Goal: Transaction & Acquisition: Purchase product/service

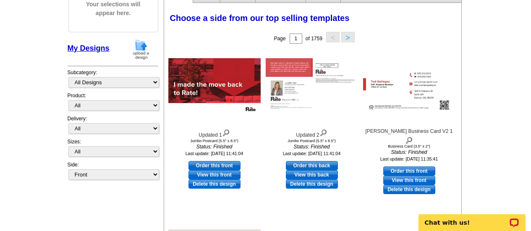
scroll to position [108, 0]
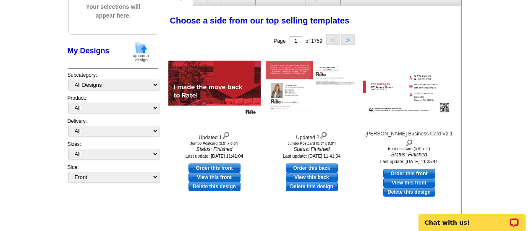
click at [140, 58] on img at bounding box center [141, 51] width 22 height 21
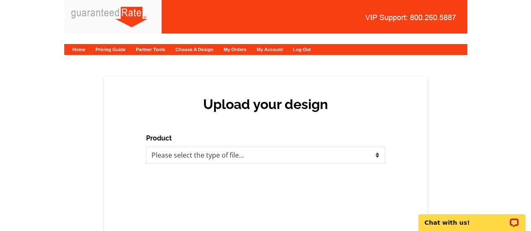
click at [163, 146] on div "Product Please select the type of file... Postcards Calendars Business Cards Le…" at bounding box center [265, 149] width 239 height 30
click at [163, 150] on select "Please select the type of file... Postcards Calendars Business Cards Letters an…" at bounding box center [265, 155] width 239 height 17
select select "1"
click at [146, 147] on select "Please select the type of file... Postcards Calendars Business Cards Letters an…" at bounding box center [265, 155] width 239 height 17
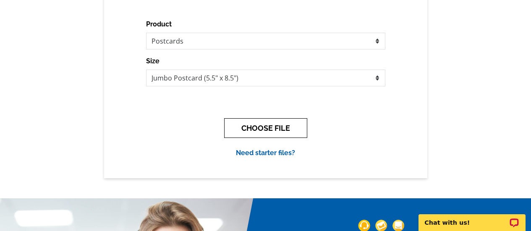
click at [266, 126] on button "CHOOSE FILE" at bounding box center [265, 128] width 83 height 20
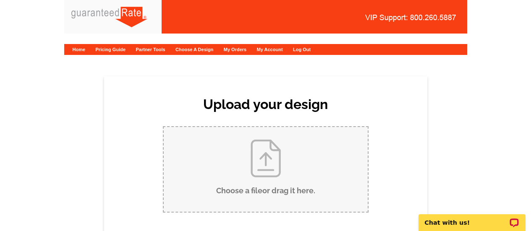
click at [260, 155] on input "Choose a file or drag it here ." at bounding box center [266, 169] width 204 height 85
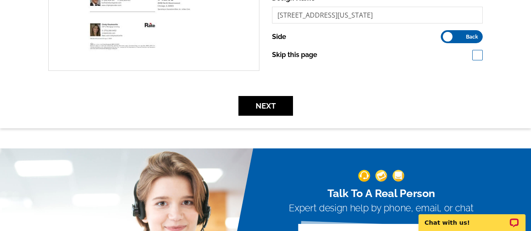
scroll to position [280, 0]
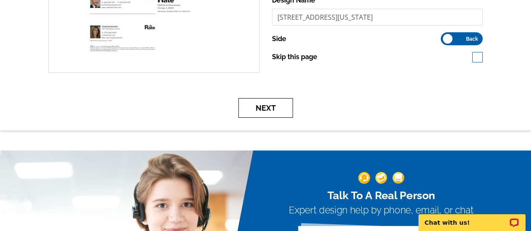
click at [285, 110] on button "Next" at bounding box center [266, 108] width 55 height 20
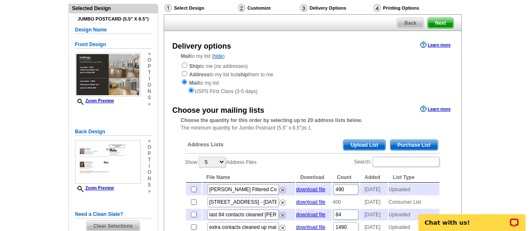
scroll to position [57, 0]
click at [184, 63] on input "radio" at bounding box center [184, 64] width 5 height 5
radio input "true"
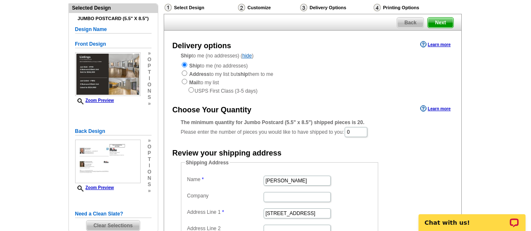
scroll to position [77, 0]
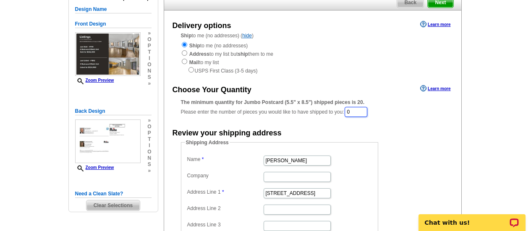
drag, startPoint x: 361, startPoint y: 112, endPoint x: 326, endPoint y: 113, distance: 34.9
click at [326, 113] on div "The minimum quantity for Jumbo Postcard (5.5" x 8.5") shipped pieces is 20. Ple…" at bounding box center [313, 108] width 264 height 19
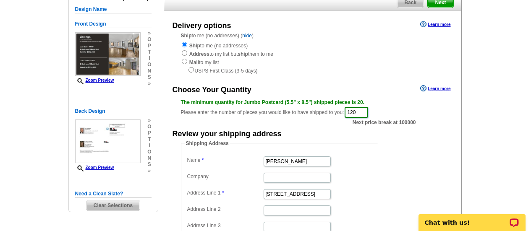
type input "120"
click at [298, 160] on input "[PERSON_NAME]" at bounding box center [297, 162] width 67 height 10
drag, startPoint x: 299, startPoint y: 160, endPoint x: 207, endPoint y: 167, distance: 93.1
click at [207, 167] on dd "[PERSON_NAME]" at bounding box center [279, 161] width 189 height 13
paste input "[PERSON_NAME]"
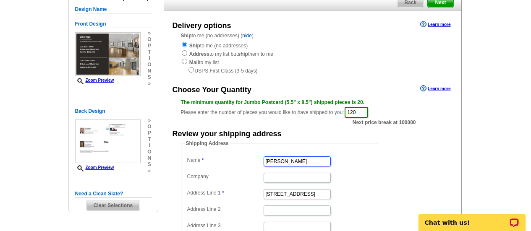
scroll to position [148, 0]
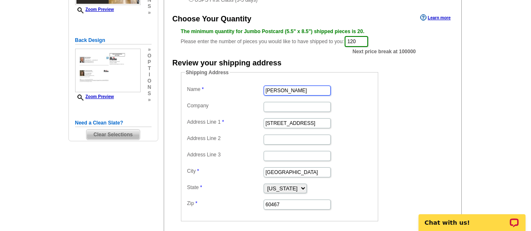
type input "[PERSON_NAME]"
drag, startPoint x: 319, startPoint y: 125, endPoint x: 200, endPoint y: 116, distance: 120.1
click at [200, 116] on dl "Name Kurt Hulsebus Company Address Line 1 15812 S Wolf Road Address Line 2 Addr…" at bounding box center [279, 147] width 189 height 127
paste input "3422 North Lincoln Ave Storefront"
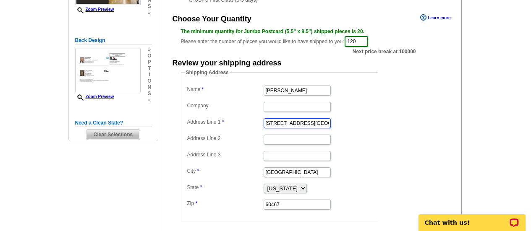
scroll to position [0, 17]
drag, startPoint x: 303, startPoint y: 124, endPoint x: 367, endPoint y: 129, distance: 64.5
click at [367, 129] on dl "Name Kurt Hulsebus Company Address Line 1 3422 North Lincoln Ave Storefront Add…" at bounding box center [279, 147] width 189 height 127
type input "[STREET_ADDRESS]"
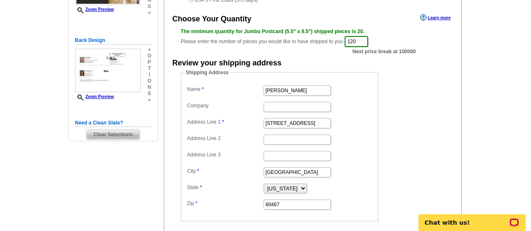
click at [367, 129] on dl "Name Kurt Hulsebus Company Address Line 1 3422 North Lincoln Ave Address Line 2…" at bounding box center [279, 147] width 189 height 127
click at [286, 140] on input "Address Line 2" at bounding box center [297, 140] width 67 height 10
paste input "Storefront"
type input "Storefront"
click at [323, 124] on input "[STREET_ADDRESS]" at bounding box center [297, 123] width 67 height 10
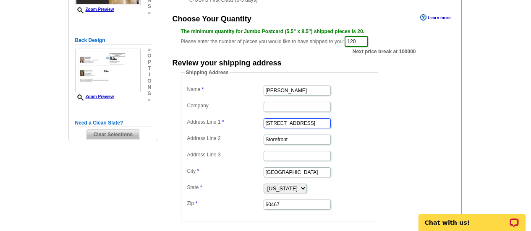
type input "[STREET_ADDRESS]"
drag, startPoint x: 301, startPoint y: 175, endPoint x: 211, endPoint y: 177, distance: 89.5
click at [211, 177] on dd "Orland Park" at bounding box center [279, 171] width 189 height 13
paste input "[GEOGRAPHIC_DATA]"
type input "[GEOGRAPHIC_DATA]"
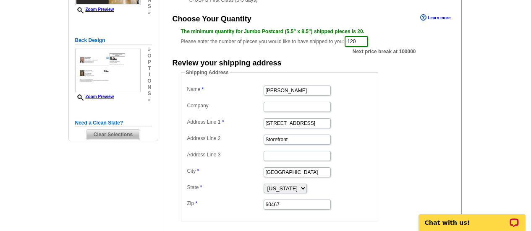
drag, startPoint x: 287, startPoint y: 199, endPoint x: 236, endPoint y: 201, distance: 50.9
click at [236, 201] on dl "Name Kurt Hulsebus Company Address Line 1 3422 North Lincoln Ave Address Line 2…" at bounding box center [279, 147] width 189 height 127
drag, startPoint x: 294, startPoint y: 200, endPoint x: 198, endPoint y: 203, distance: 95.8
click at [198, 203] on dl "Name Kurt Hulsebus Company Address Line 1 3422 North Lincoln Ave Address Line 2…" at bounding box center [279, 147] width 189 height 127
paste input "65"
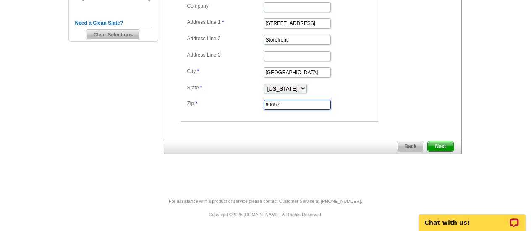
scroll to position [246, 0]
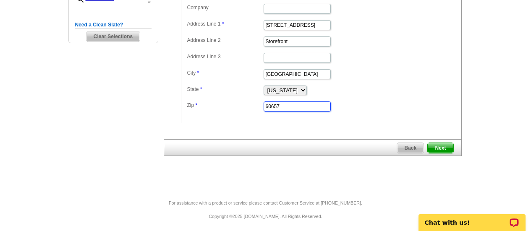
type input "60657"
click at [443, 149] on span "Next" at bounding box center [440, 148] width 25 height 10
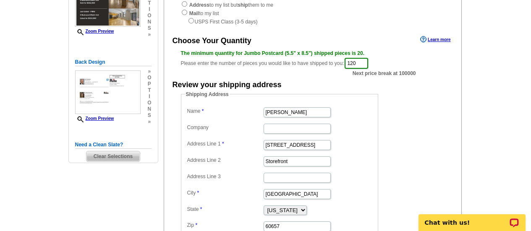
scroll to position [126, 0]
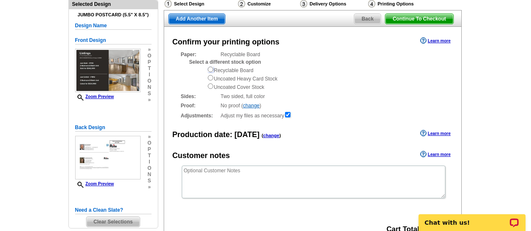
click at [212, 70] on input "radio" at bounding box center [210, 69] width 5 height 5
radio input "true"
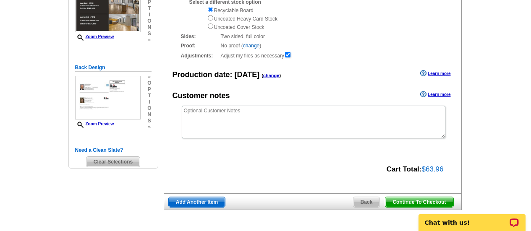
click at [410, 203] on span "Continue To Checkout" at bounding box center [420, 202] width 68 height 10
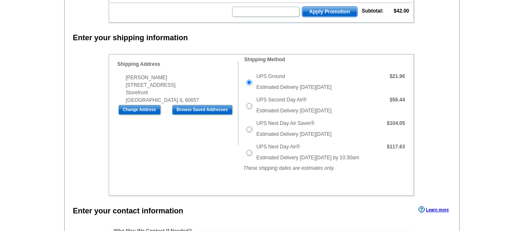
scroll to position [213, 0]
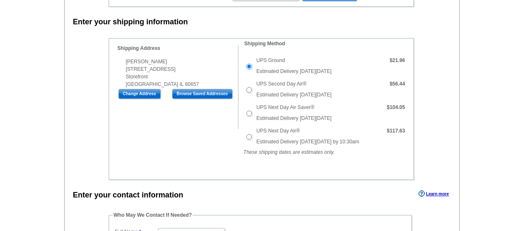
click at [227, 39] on div "Shipping Information Name [PERSON_NAME] Company Address Line 1 [STREET_ADDRESS]…" at bounding box center [173, 84] width 129 height 91
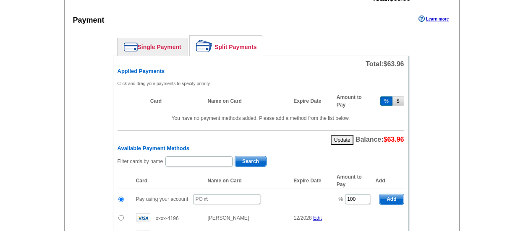
click at [222, 45] on link "Split Payments" at bounding box center [226, 46] width 73 height 20
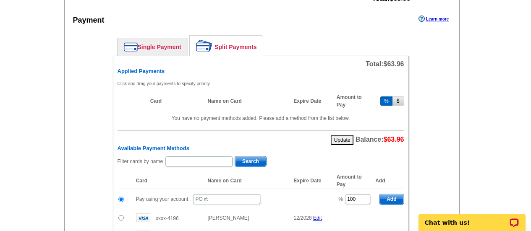
scroll to position [0, 0]
click at [199, 163] on input "text" at bounding box center [198, 162] width 67 height 10
paste input "[PERSON_NAME]"
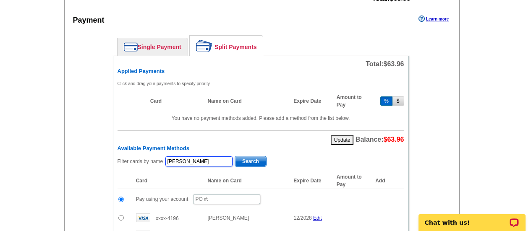
type input "[PERSON_NAME]"
click at [252, 161] on span "Search" at bounding box center [250, 162] width 31 height 10
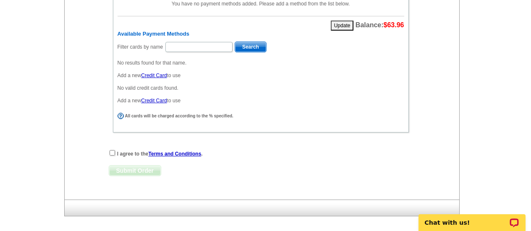
scroll to position [633, 0]
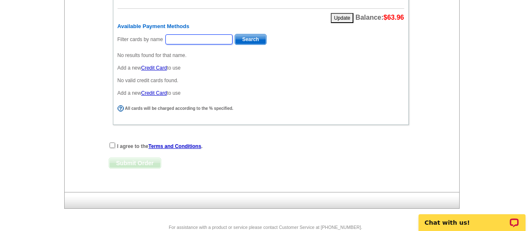
click at [197, 43] on input "text" at bounding box center [198, 39] width 67 height 10
paste input "[PERSON_NAME]"
drag, startPoint x: 181, startPoint y: 38, endPoint x: 149, endPoint y: 36, distance: 31.6
click at [149, 36] on div "Filter cards by name [PERSON_NAME] Search" at bounding box center [261, 40] width 287 height 13
type input "[PERSON_NAME]"
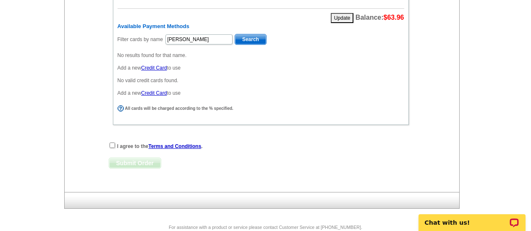
click at [256, 38] on span "Search" at bounding box center [250, 39] width 31 height 10
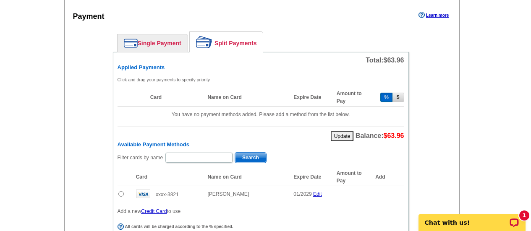
scroll to position [514, 0]
click at [181, 156] on input "text" at bounding box center [198, 158] width 67 height 10
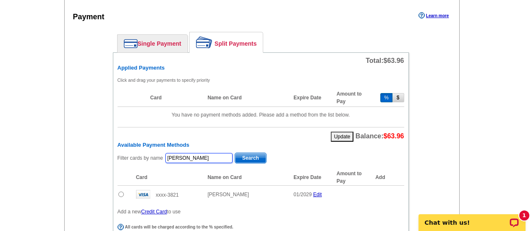
type input "[PERSON_NAME]"
click at [248, 155] on span "Search" at bounding box center [250, 158] width 31 height 10
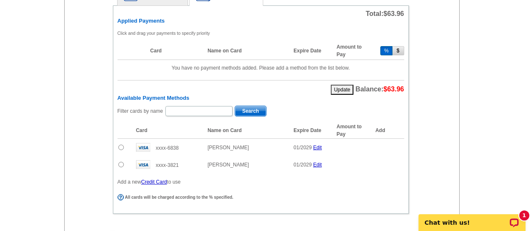
scroll to position [560, 0]
click at [120, 149] on input "radio" at bounding box center [120, 147] width 5 height 5
radio input "true"
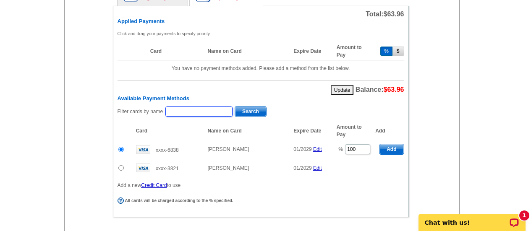
click at [207, 107] on input "text" at bounding box center [198, 112] width 67 height 10
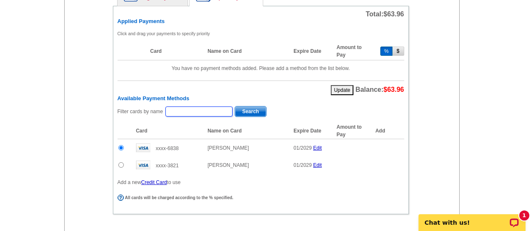
scroll to position [511, 0]
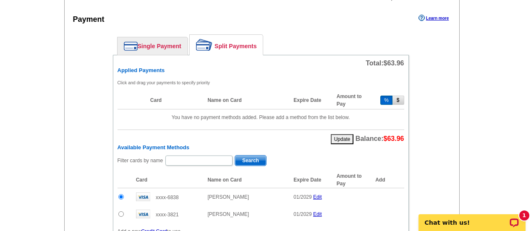
click at [153, 46] on link "Single Payment" at bounding box center [153, 46] width 70 height 18
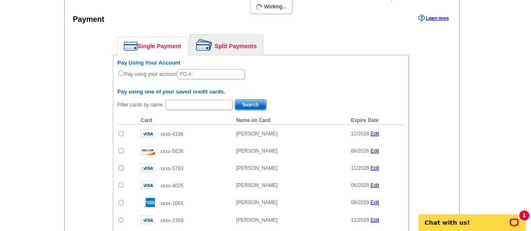
click at [234, 39] on link "Split Payments" at bounding box center [226, 45] width 73 height 20
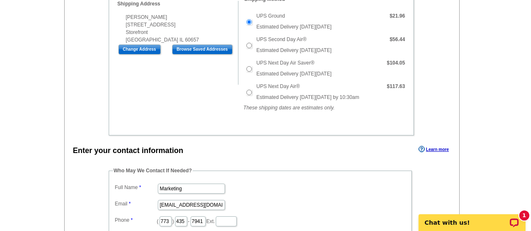
scroll to position [0, 0]
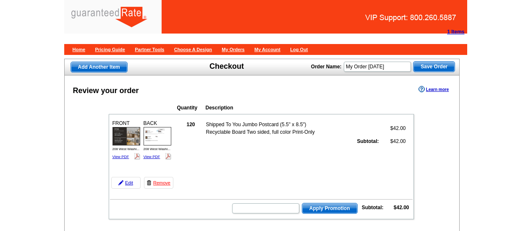
scroll to position [340, 0]
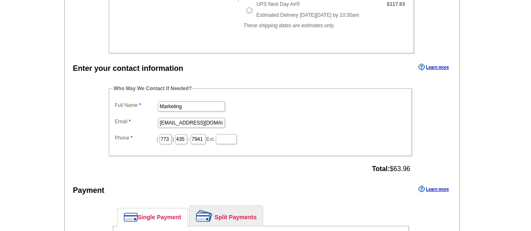
click at [189, 112] on dd "Marketing" at bounding box center [260, 106] width 295 height 13
drag, startPoint x: 189, startPoint y: 111, endPoint x: 98, endPoint y: 110, distance: 90.7
click at [98, 110] on div "Who May We Contact If Needed? Full Name Marketing Email [EMAIL_ADDRESS][DOMAIN_…" at bounding box center [261, 130] width 338 height 91
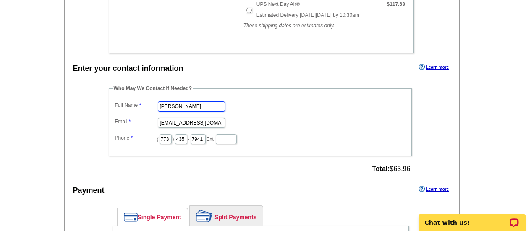
scroll to position [0, 0]
type input "[PERSON_NAME]"
type input "[PERSON_NAME][EMAIL_ADDRESS][PERSON_NAME][DOMAIN_NAME]"
click at [225, 125] on dd "[PERSON_NAME][EMAIL_ADDRESS][PERSON_NAME][DOMAIN_NAME]" at bounding box center [260, 122] width 295 height 13
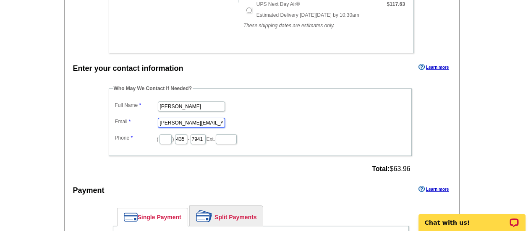
click at [214, 122] on input "ellie.faunce@rate.co" at bounding box center [191, 123] width 67 height 10
type input "[PERSON_NAME][EMAIL_ADDRESS][PERSON_NAME][DOMAIN_NAME]"
click at [170, 138] on input "text" at bounding box center [166, 139] width 12 height 10
type input "630"
type input "487"
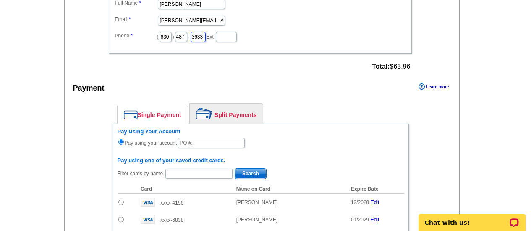
scroll to position [442, 0]
type input "3633"
click at [213, 142] on input "text" at bounding box center [211, 144] width 67 height 10
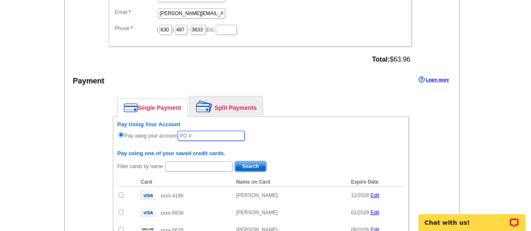
scroll to position [450, 0]
drag, startPoint x: 226, startPoint y: 102, endPoint x: 213, endPoint y: 156, distance: 55.2
click at [226, 102] on link "Split Payments" at bounding box center [226, 106] width 73 height 20
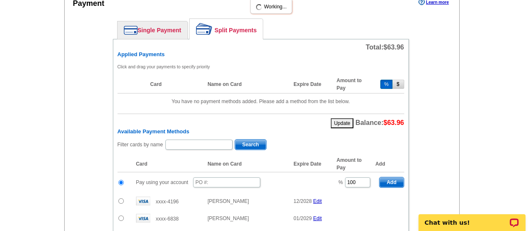
scroll to position [558, 0]
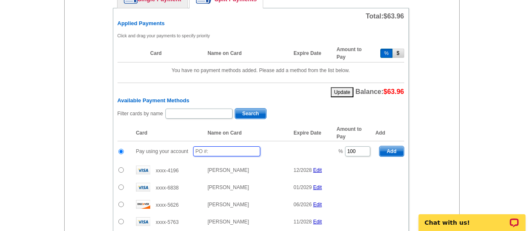
click at [218, 154] on input "text" at bounding box center [226, 152] width 67 height 10
type input "91925_308_EF"
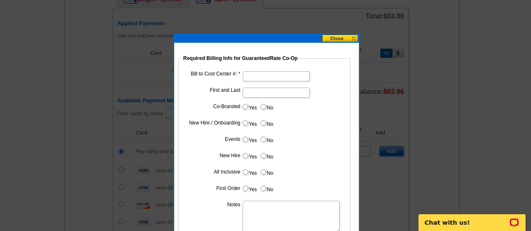
click at [253, 79] on input "Bill to Cost Center #:" at bounding box center [276, 76] width 67 height 10
type input "1001"
click at [256, 92] on input "First and Last" at bounding box center [276, 93] width 67 height 10
paste input "Cindy Koutsovitis"
type input "Cindy Koutsovitis"
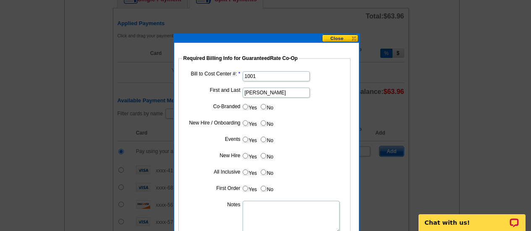
click at [242, 107] on label "Yes" at bounding box center [250, 107] width 16 height 10
click at [243, 107] on input "Yes" at bounding box center [245, 106] width 5 height 5
radio input "true"
drag, startPoint x: 255, startPoint y: 124, endPoint x: 255, endPoint y: 131, distance: 7.2
click at [255, 125] on input "Cost paid by cobrand" at bounding box center [276, 126] width 67 height 10
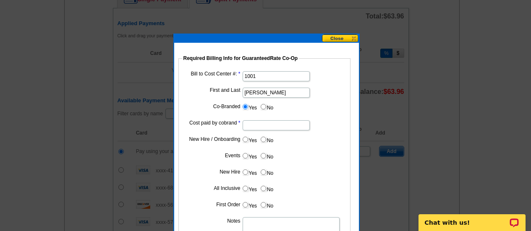
type input "50%"
click at [273, 142] on label "No" at bounding box center [266, 140] width 13 height 10
click at [266, 142] on input "No" at bounding box center [263, 139] width 5 height 5
radio input "true"
click at [270, 153] on label "No" at bounding box center [266, 156] width 13 height 10
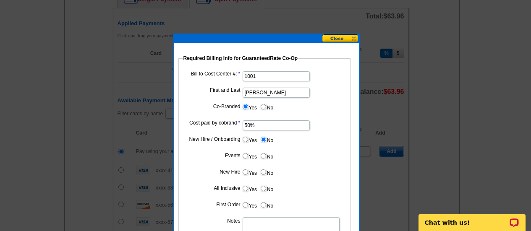
click at [266, 153] on input "No" at bounding box center [263, 155] width 5 height 5
radio input "true"
click at [260, 173] on label "No" at bounding box center [266, 173] width 13 height 10
click at [261, 173] on input "No" at bounding box center [263, 172] width 5 height 5
radio input "true"
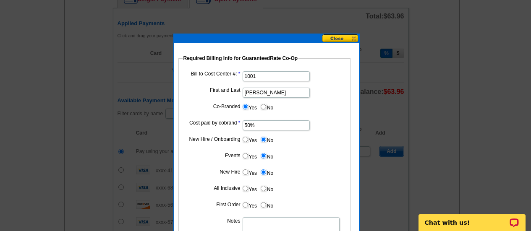
click at [266, 190] on label "No" at bounding box center [266, 189] width 13 height 10
click at [266, 190] on input "No" at bounding box center [263, 188] width 5 height 5
radio input "true"
click at [267, 208] on label "No" at bounding box center [266, 205] width 13 height 10
click at [266, 208] on input "No" at bounding box center [263, 204] width 5 height 5
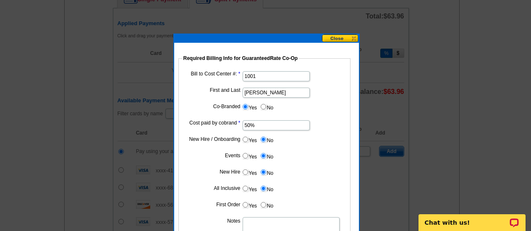
radio input "true"
click at [262, 224] on textarea "Notes" at bounding box center [291, 234] width 97 height 33
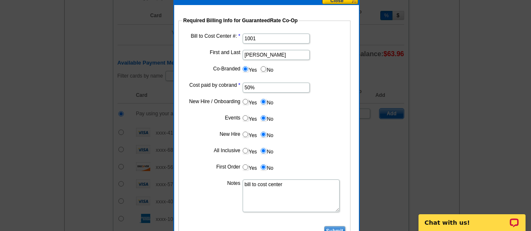
scroll to position [600, 0]
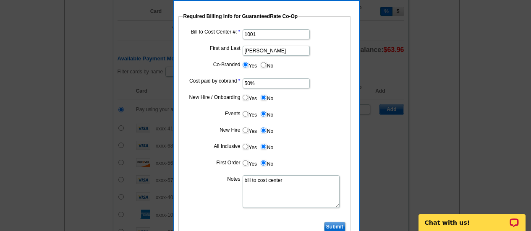
type textarea "bill to cost center"
click at [334, 226] on input "Submit" at bounding box center [334, 227] width 21 height 10
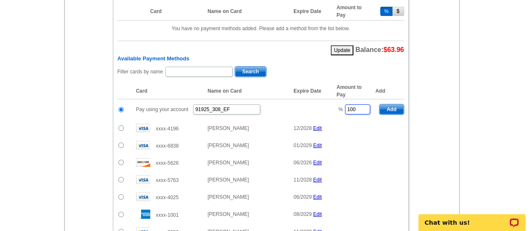
drag, startPoint x: 362, startPoint y: 109, endPoint x: 322, endPoint y: 112, distance: 40.4
click at [322, 112] on tr "Pay using your account 91925_308_EF % 100 Add" at bounding box center [261, 110] width 287 height 21
click at [386, 108] on span "Add" at bounding box center [392, 110] width 24 height 10
type input "100"
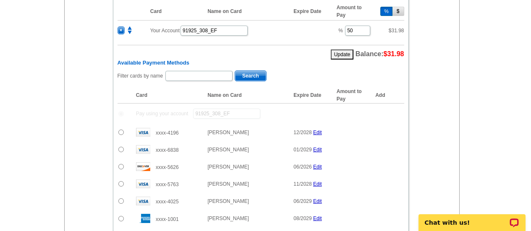
radio input "false"
type input "50"
click at [121, 149] on input "radio" at bounding box center [120, 149] width 5 height 5
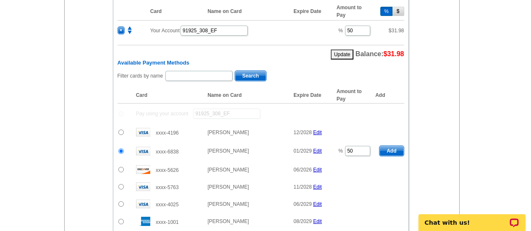
click at [396, 152] on span "Add" at bounding box center [392, 151] width 24 height 10
radio input "false"
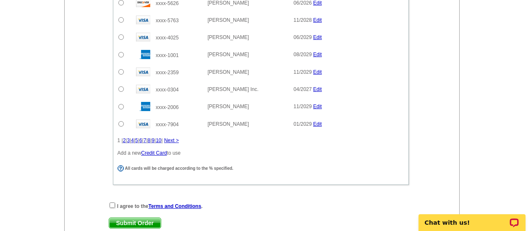
scroll to position [810, 0]
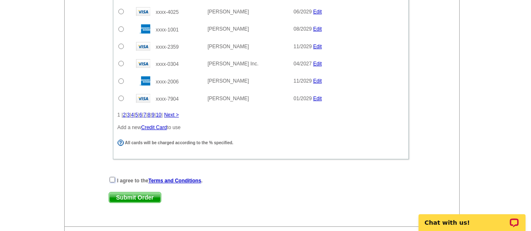
click at [114, 179] on input "checkbox" at bounding box center [112, 179] width 5 height 5
checkbox input "true"
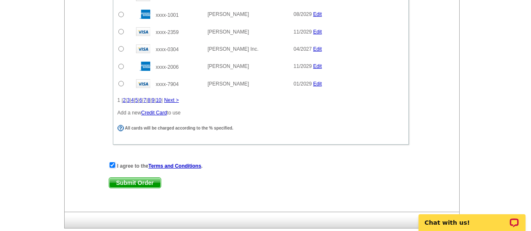
scroll to position [852, 0]
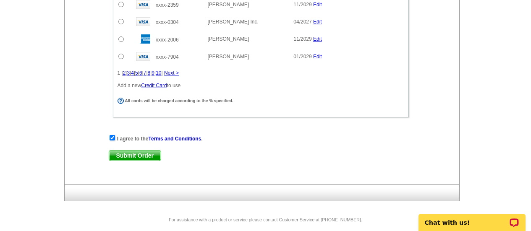
click at [130, 157] on span "Submit Order" at bounding box center [135, 156] width 52 height 10
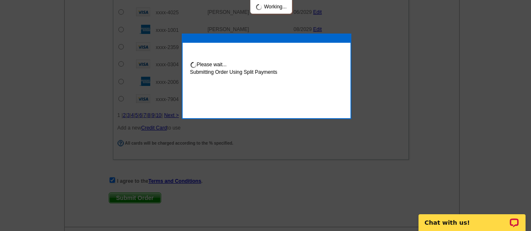
scroll to position [895, 0]
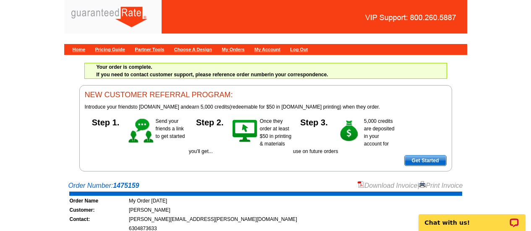
click at [402, 187] on link "Download Invoice" at bounding box center [388, 185] width 60 height 7
